Goal: Transaction & Acquisition: Purchase product/service

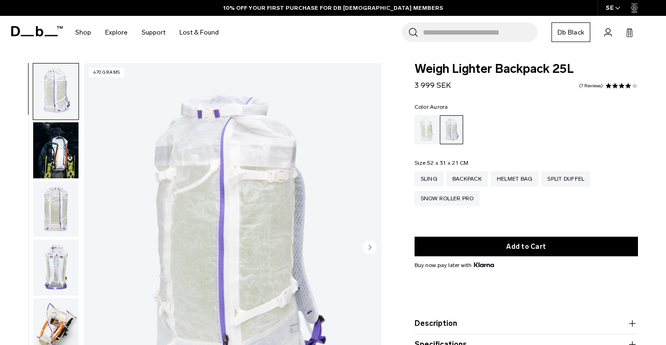
click at [53, 144] on img "button" at bounding box center [55, 150] width 45 height 56
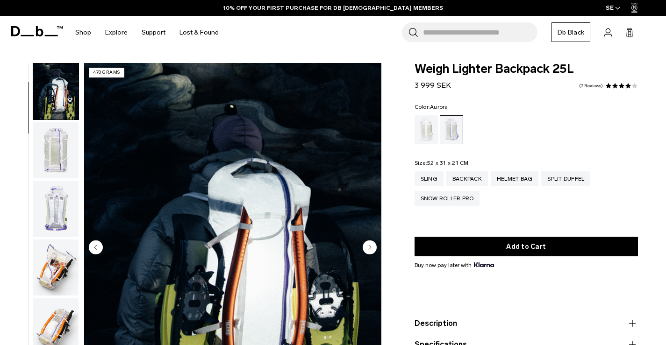
click at [50, 157] on img "button" at bounding box center [55, 150] width 45 height 56
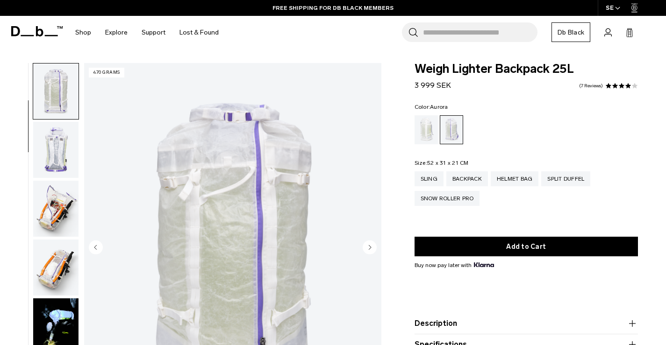
click at [49, 160] on img "button" at bounding box center [55, 150] width 45 height 56
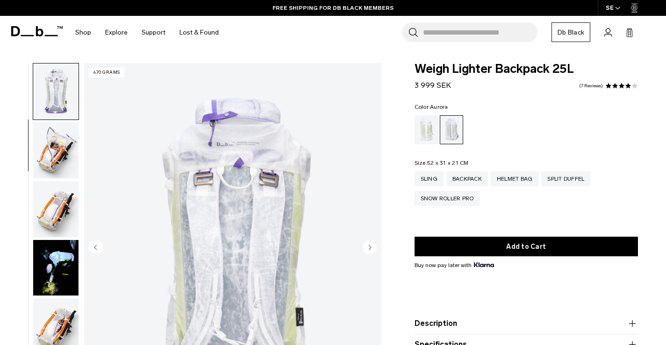
click at [49, 160] on img "button" at bounding box center [55, 150] width 45 height 56
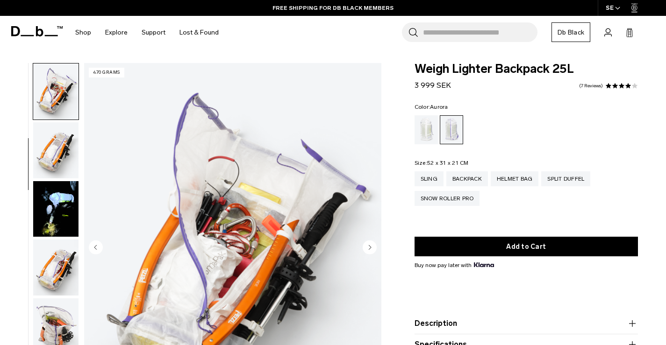
click at [49, 160] on img "button" at bounding box center [55, 150] width 45 height 56
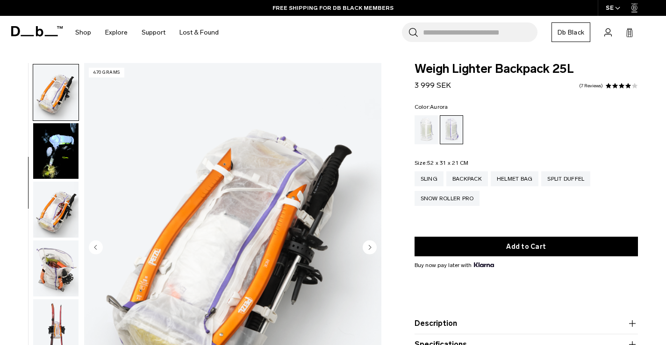
scroll to position [294, 0]
click at [51, 203] on img "button" at bounding box center [55, 209] width 45 height 56
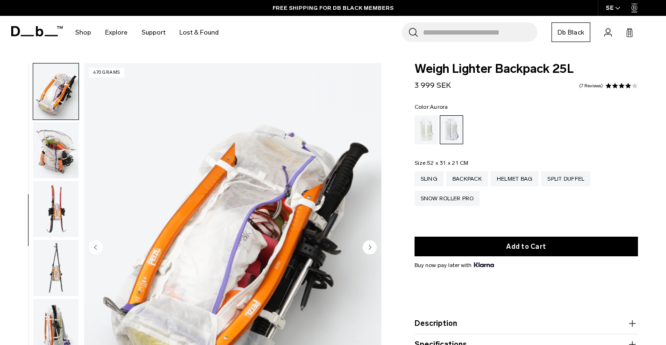
scroll to position [412, 0]
